Goal: Task Accomplishment & Management: Use online tool/utility

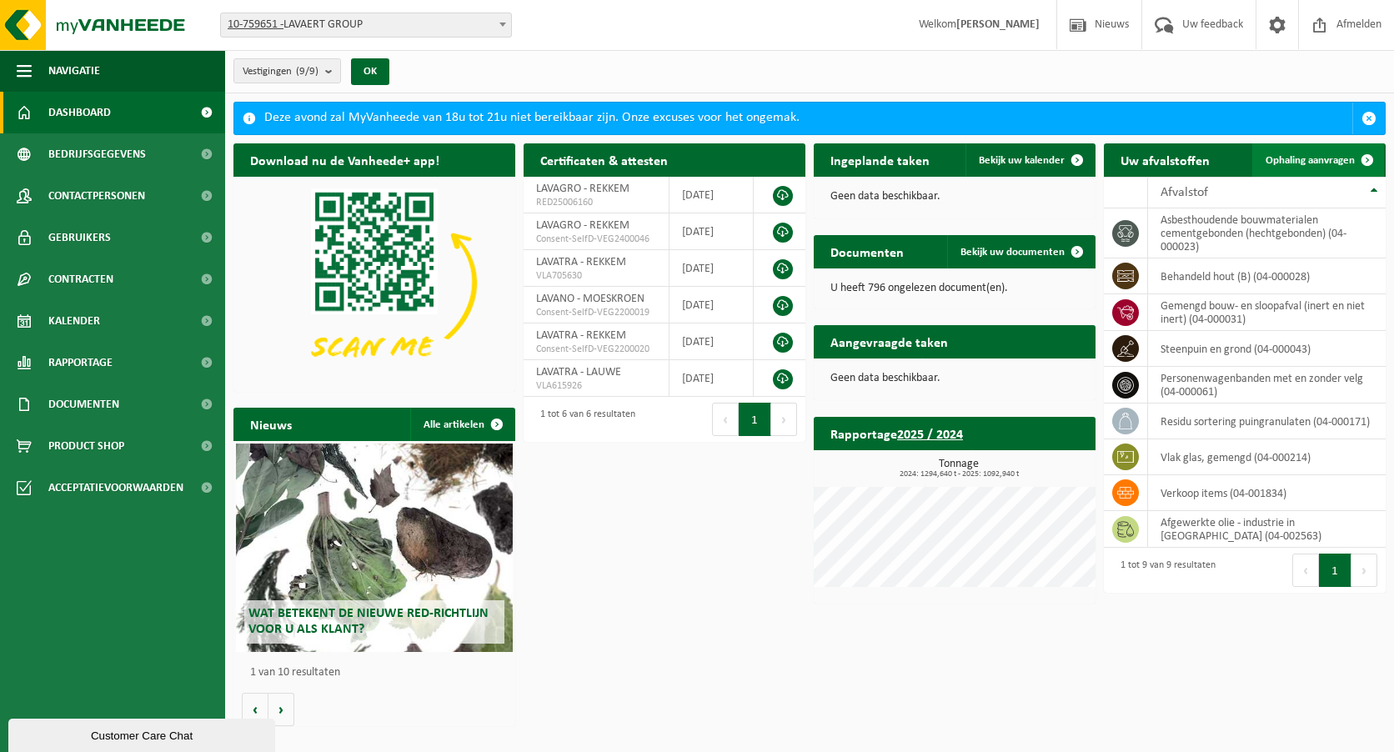
click at [1322, 149] on link "Ophaling aanvragen" at bounding box center [1318, 159] width 132 height 33
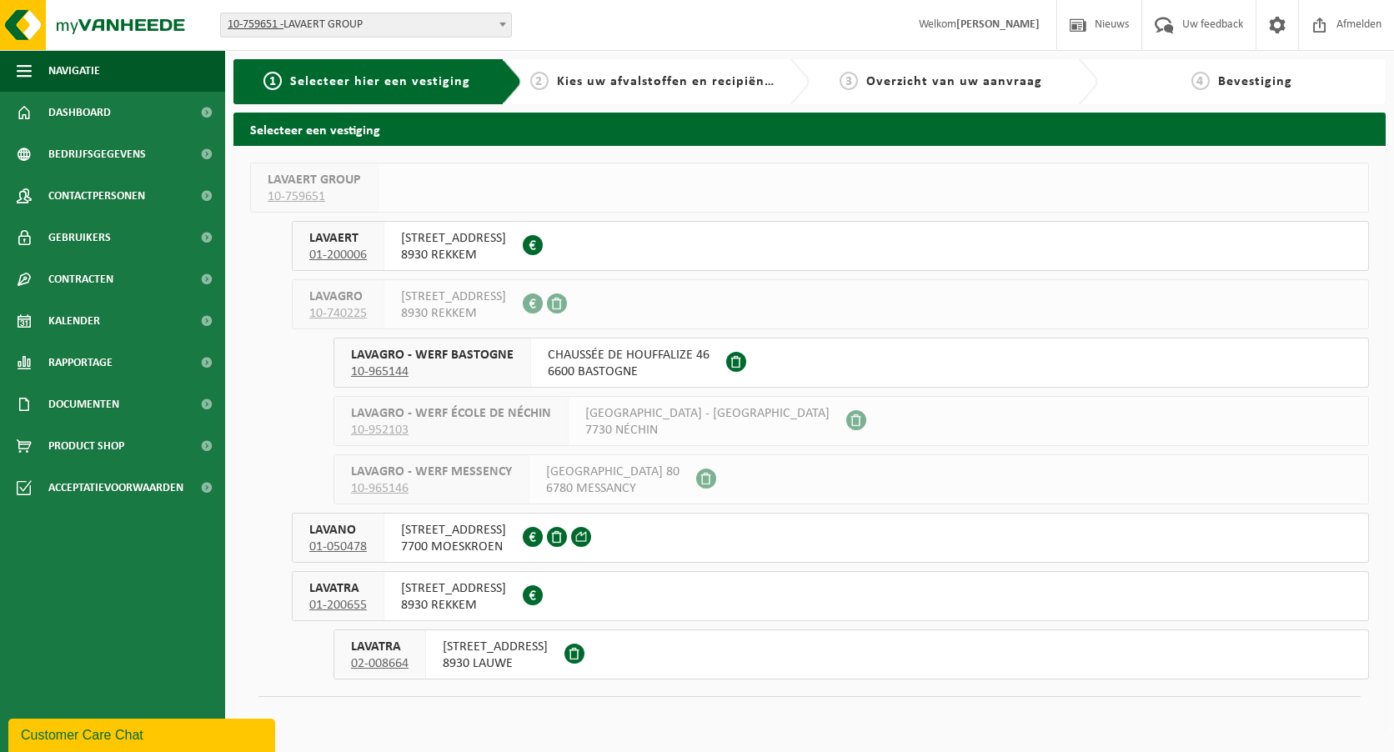
click at [465, 660] on span "8930 LAUWE" at bounding box center [495, 663] width 105 height 17
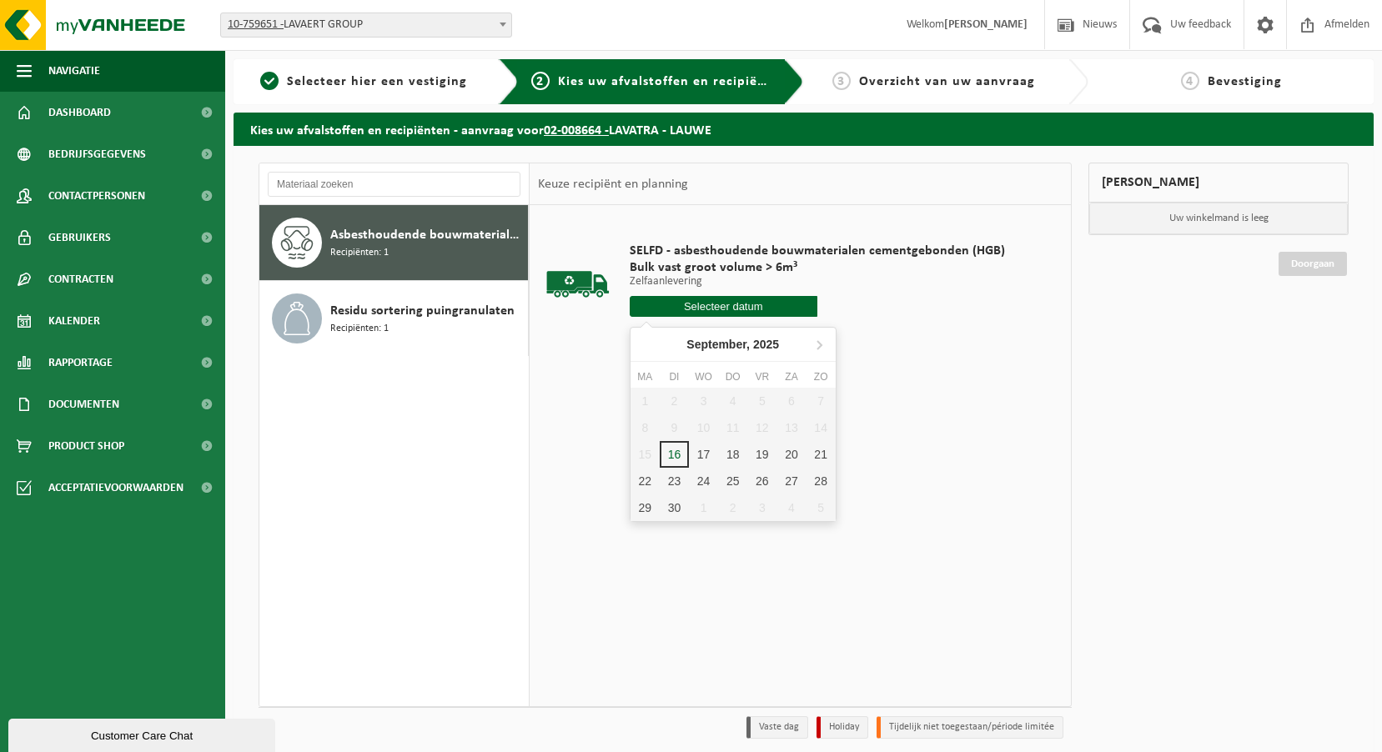
click at [716, 310] on input "text" at bounding box center [724, 306] width 188 height 21
click at [695, 453] on div "17" at bounding box center [703, 454] width 29 height 27
type input "Van 2025-09-17"
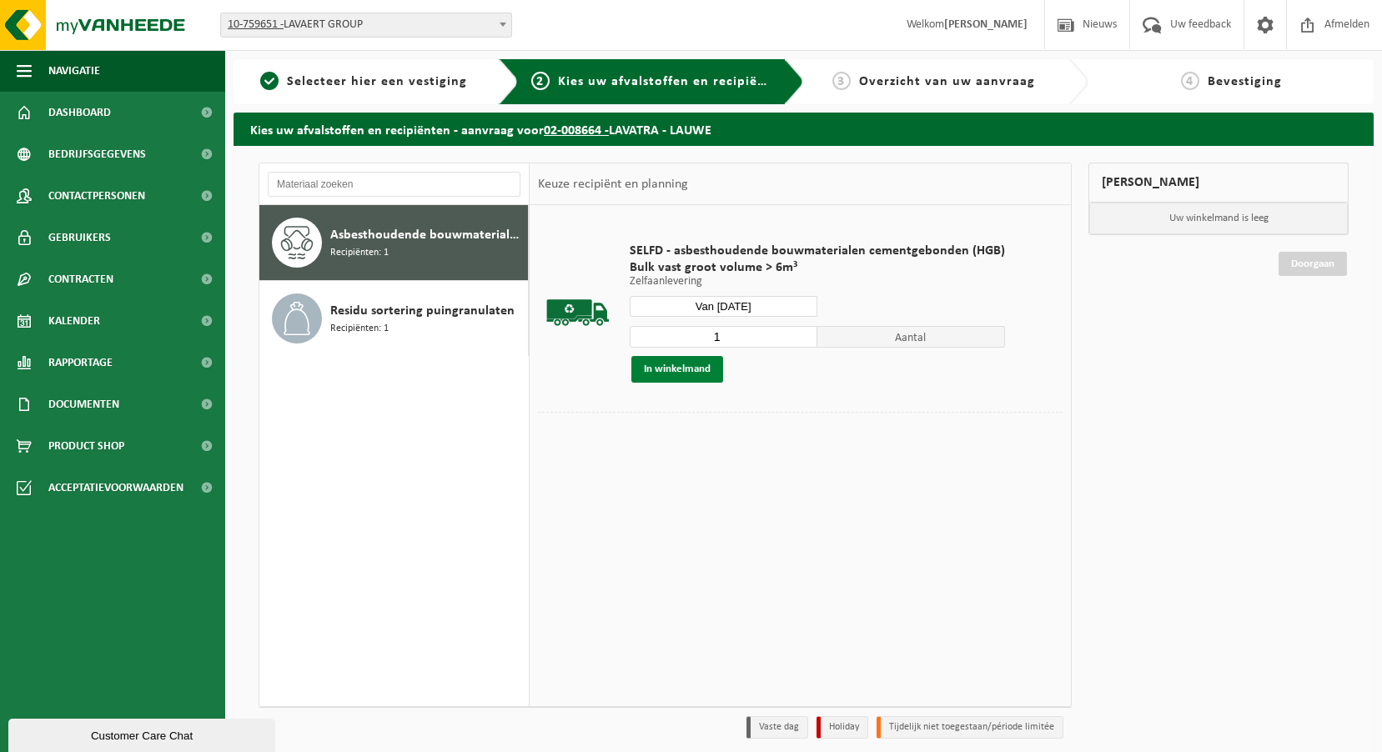
click at [676, 378] on button "In winkelmand" at bounding box center [677, 369] width 92 height 27
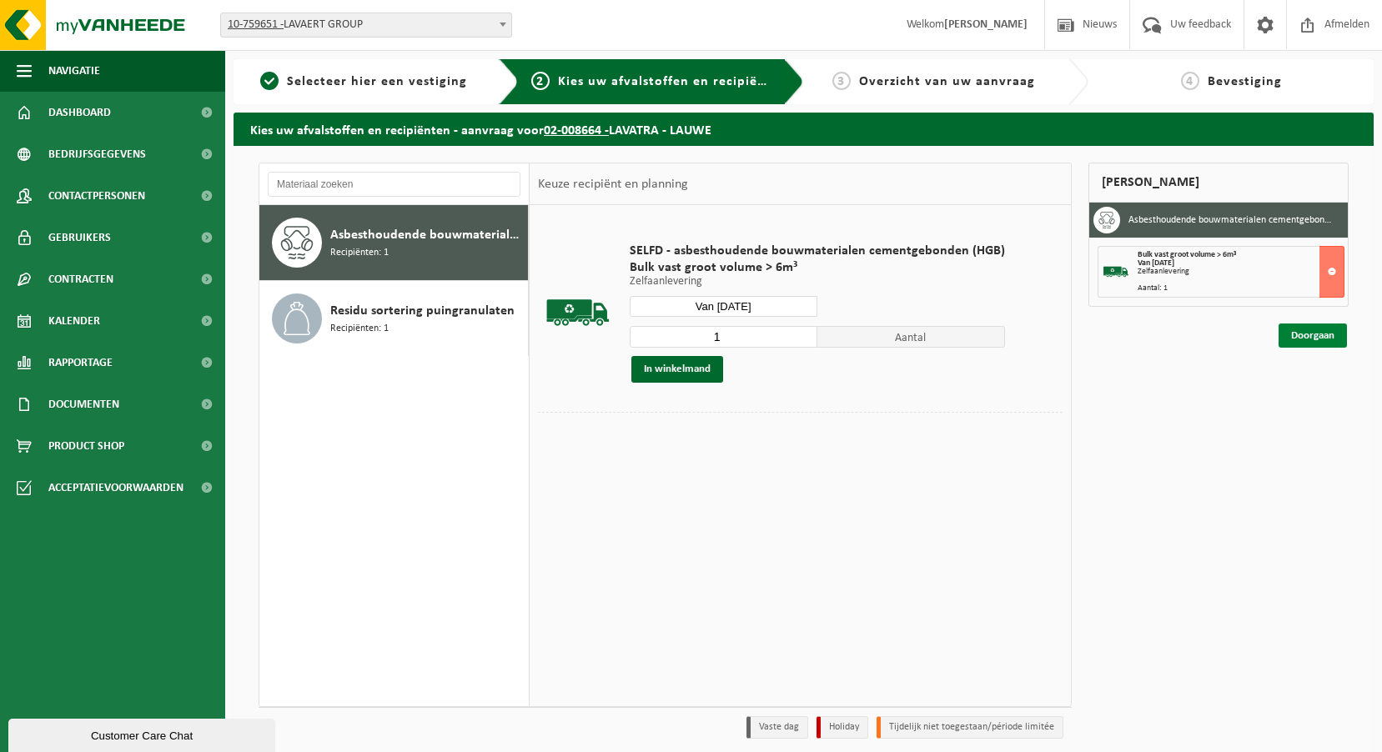
click at [1319, 337] on link "Doorgaan" at bounding box center [1312, 336] width 68 height 24
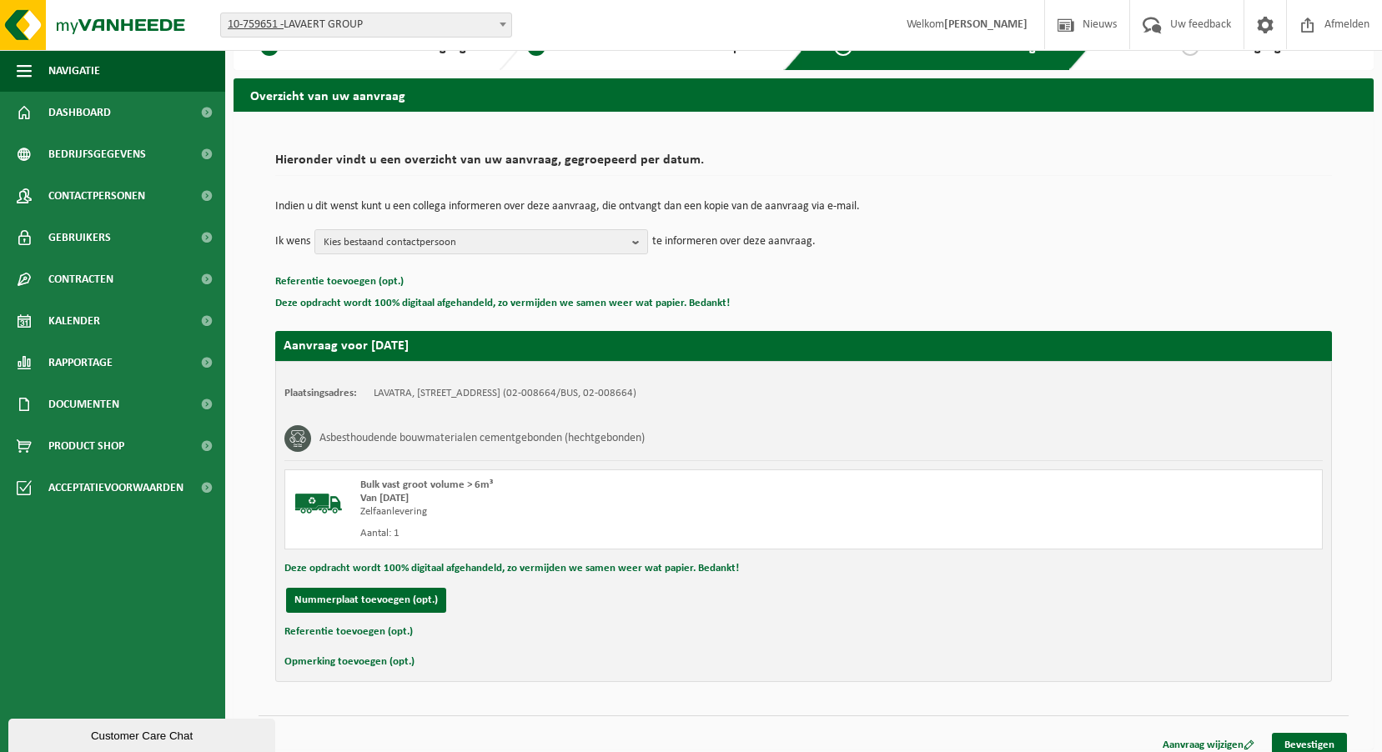
scroll to position [48, 0]
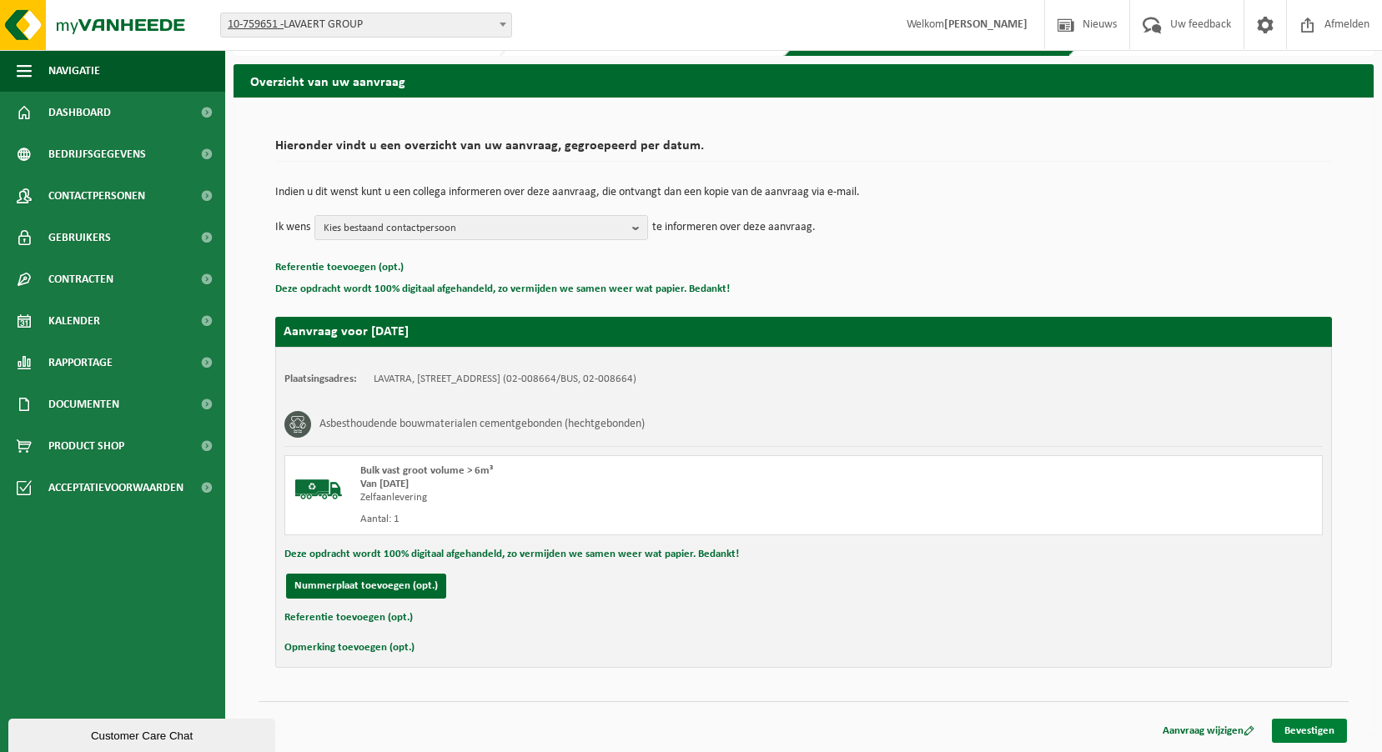
click at [1327, 725] on link "Bevestigen" at bounding box center [1309, 731] width 75 height 24
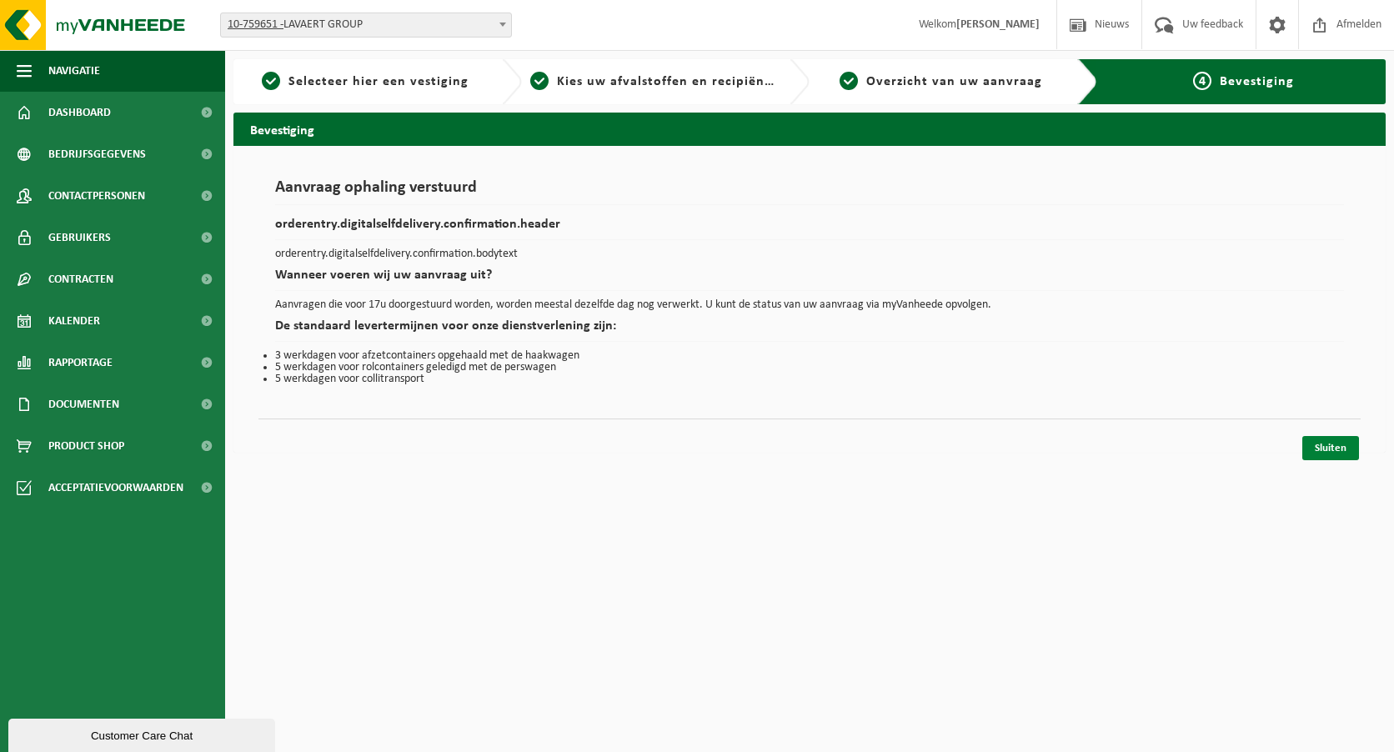
click at [1315, 456] on link "Sluiten" at bounding box center [1331, 448] width 57 height 24
